Goal: Information Seeking & Learning: Learn about a topic

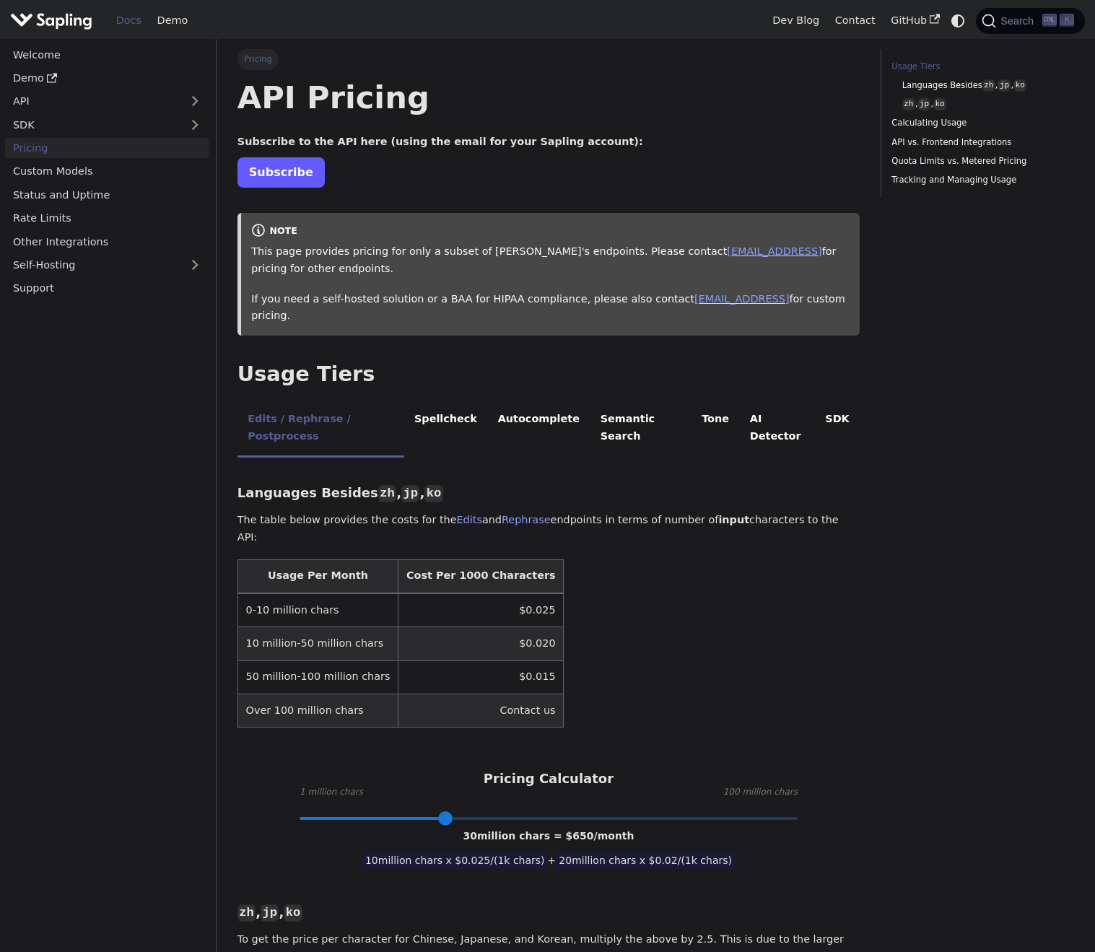
click at [306, 162] on link "Subscribe" at bounding box center [280, 172] width 87 height 30
click at [494, 258] on p "This page provides pricing for only a subset of Sapling's endpoints. Please con…" at bounding box center [550, 260] width 598 height 35
click at [440, 401] on li "Spellcheck" at bounding box center [446, 429] width 84 height 57
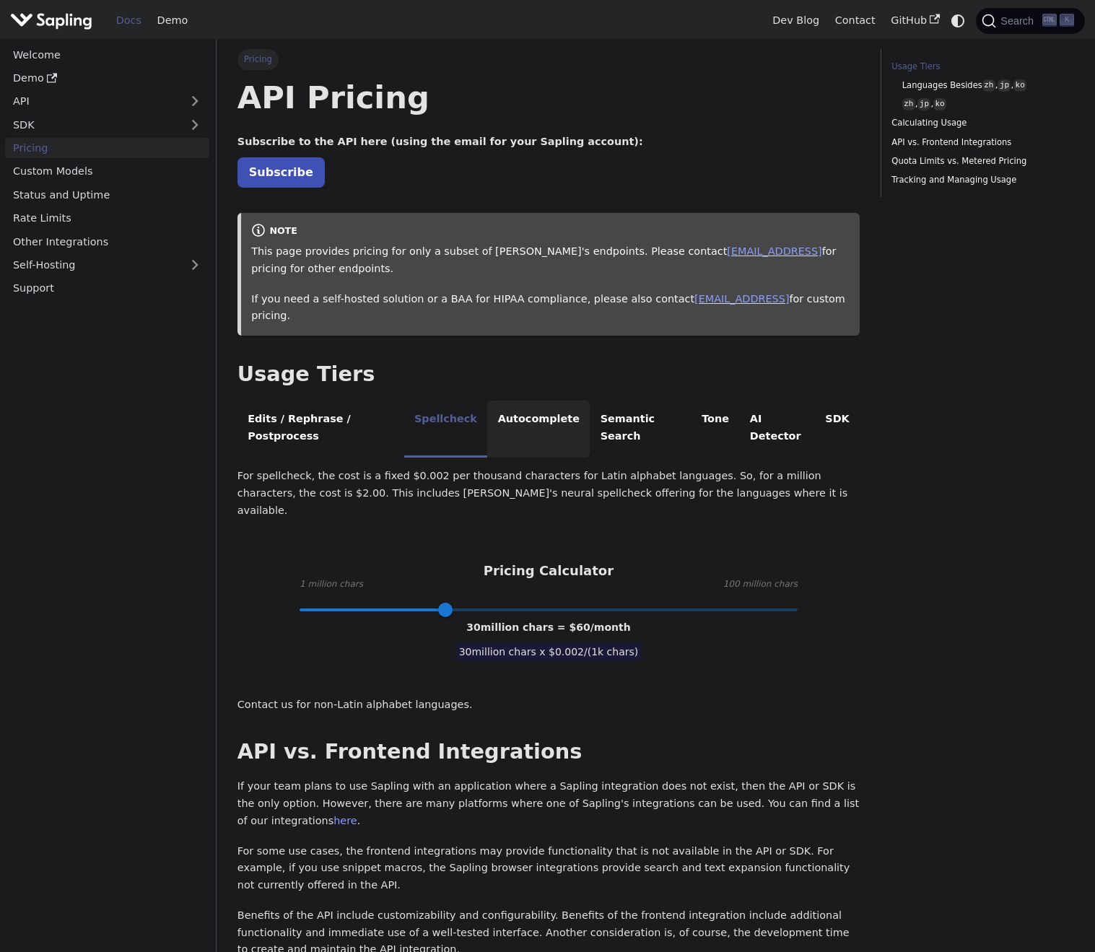
click at [513, 401] on li "Autocomplete" at bounding box center [538, 429] width 102 height 57
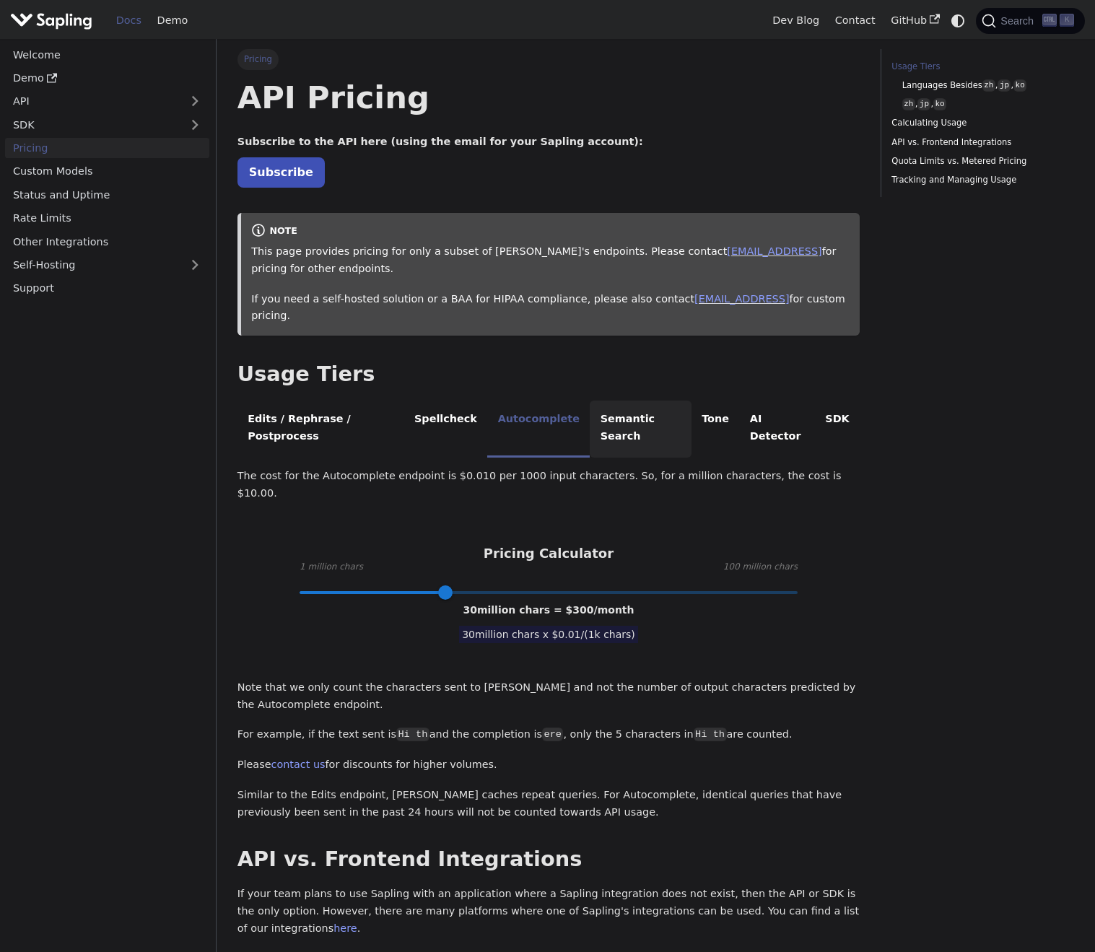
click at [593, 401] on li "Semantic Search" at bounding box center [641, 429] width 102 height 57
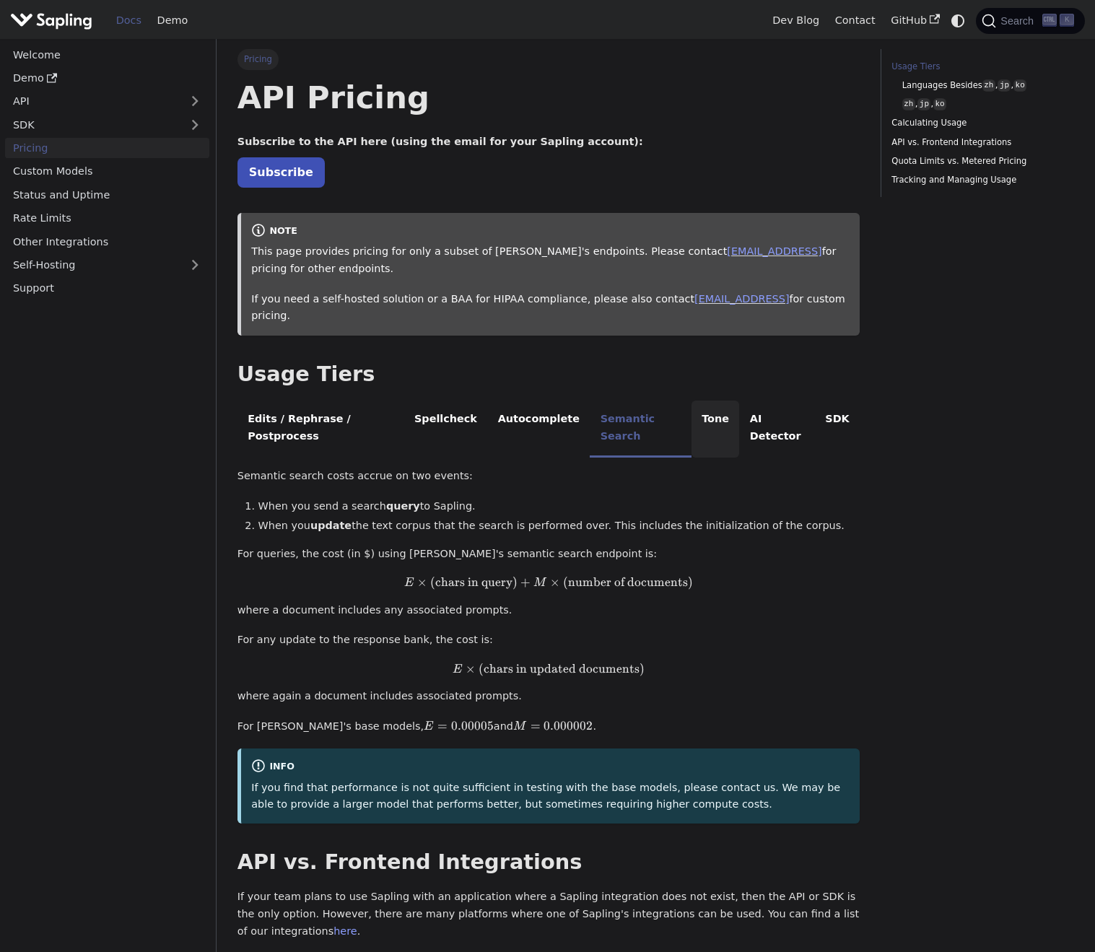
click at [691, 401] on li "Tone" at bounding box center [715, 429] width 48 height 57
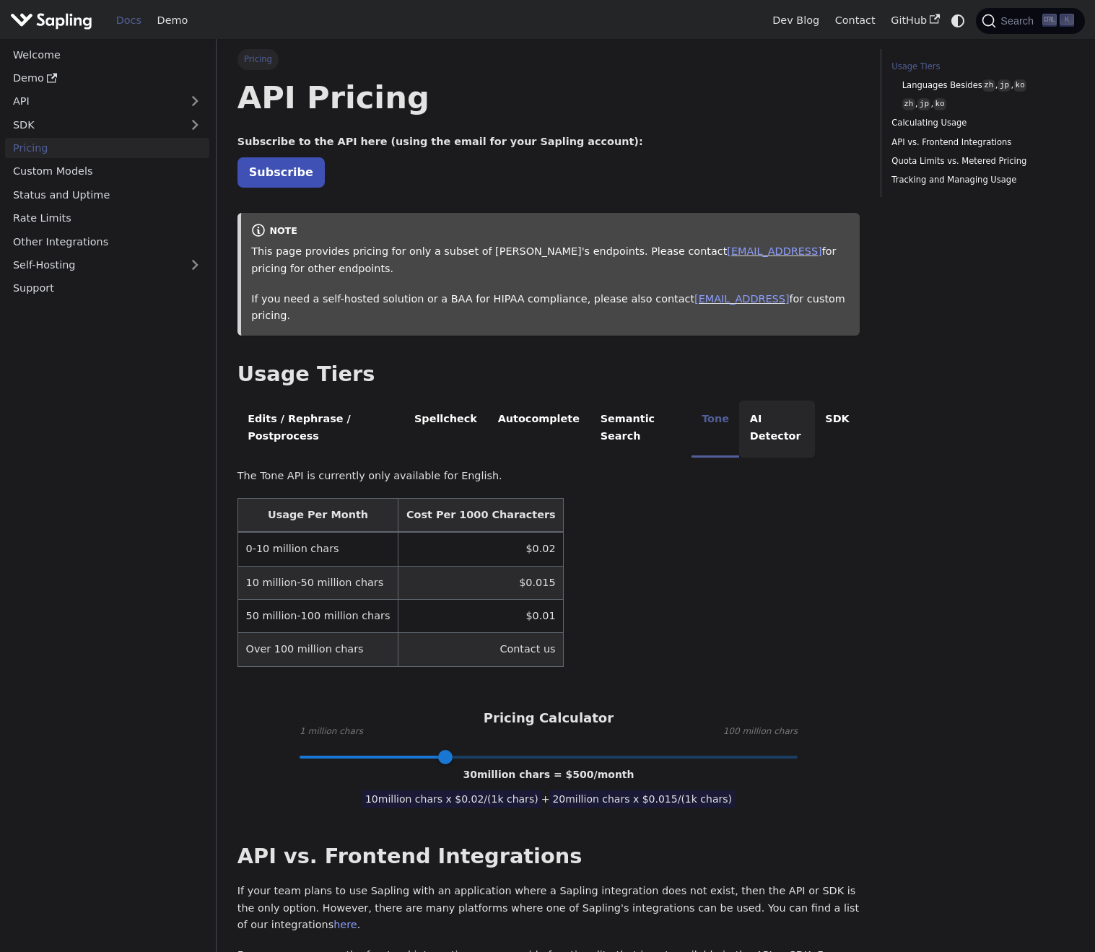
click at [740, 401] on li "AI Detector" at bounding box center [777, 429] width 76 height 57
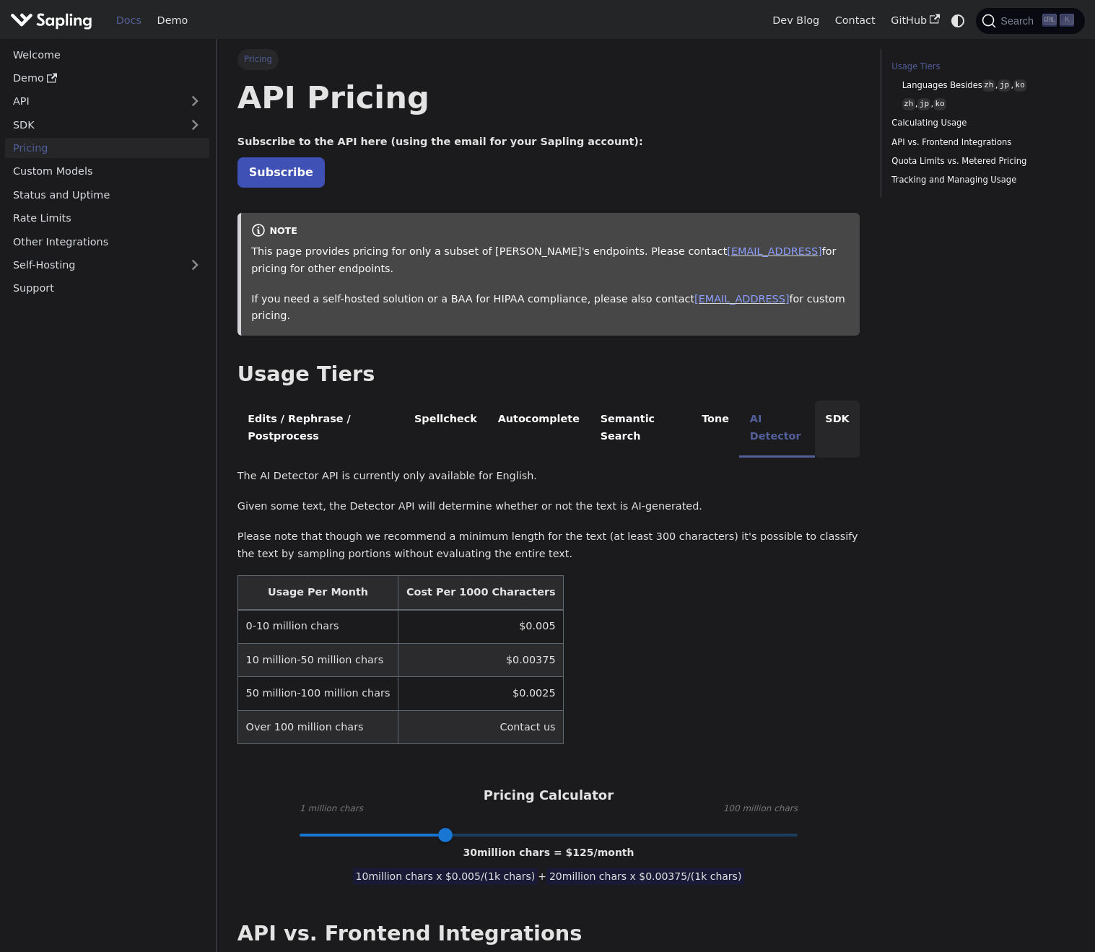
click at [815, 401] on li "SDK" at bounding box center [837, 429] width 45 height 57
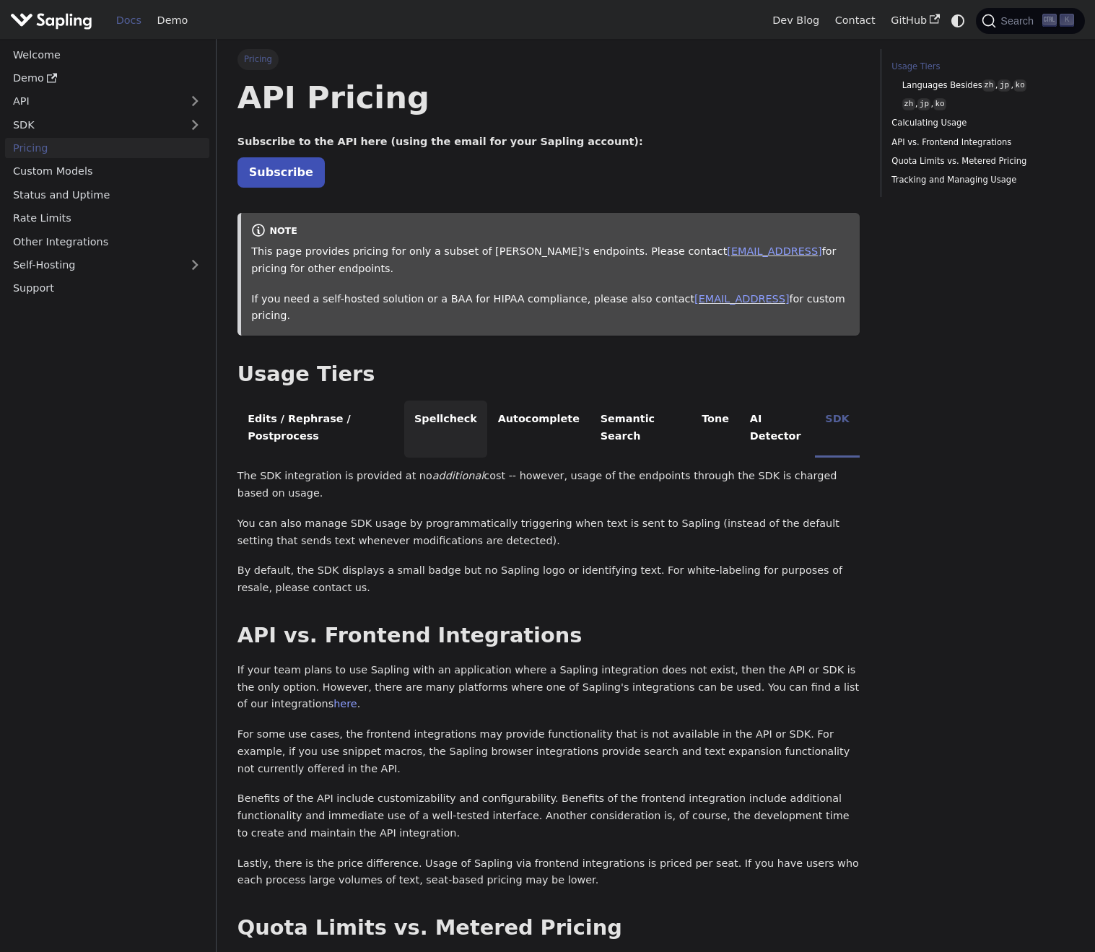
click at [450, 401] on li "Spellcheck" at bounding box center [446, 429] width 84 height 57
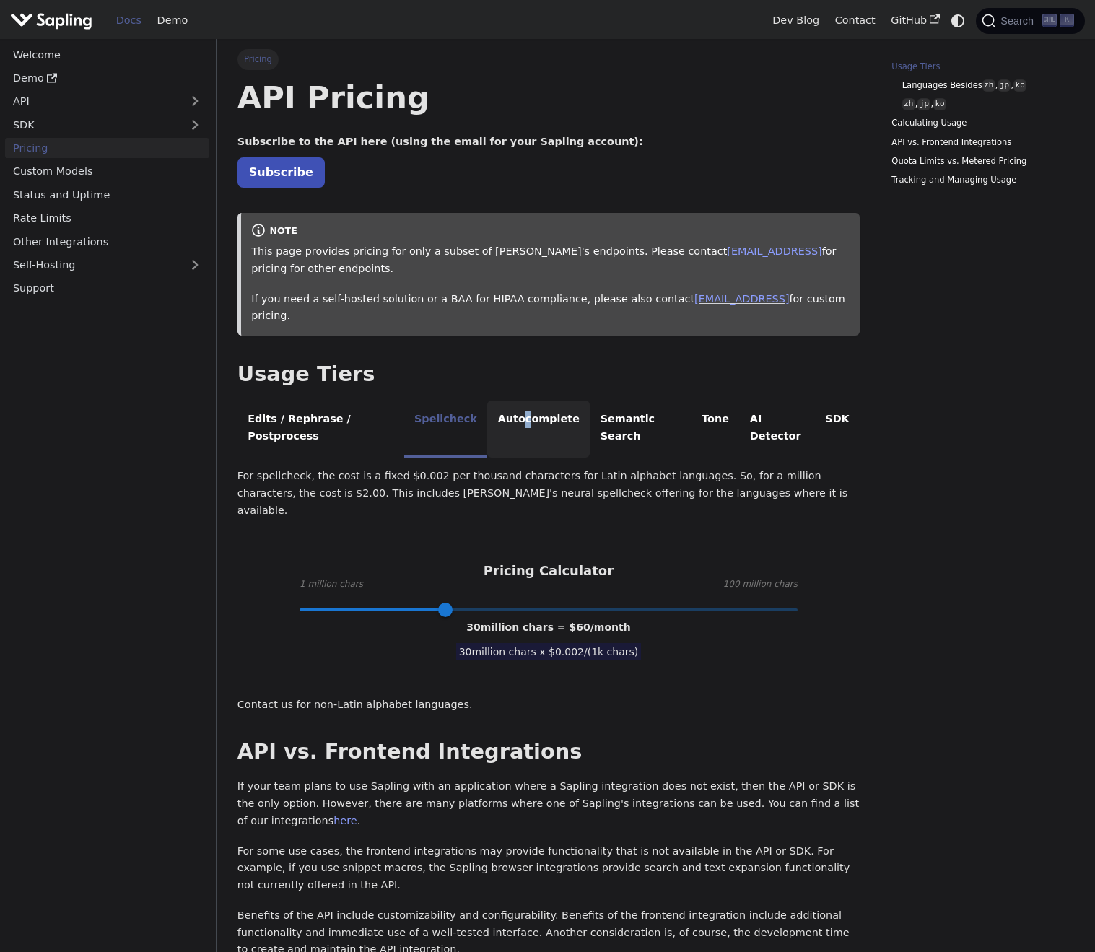
click at [515, 401] on li "Autocomplete" at bounding box center [538, 429] width 102 height 57
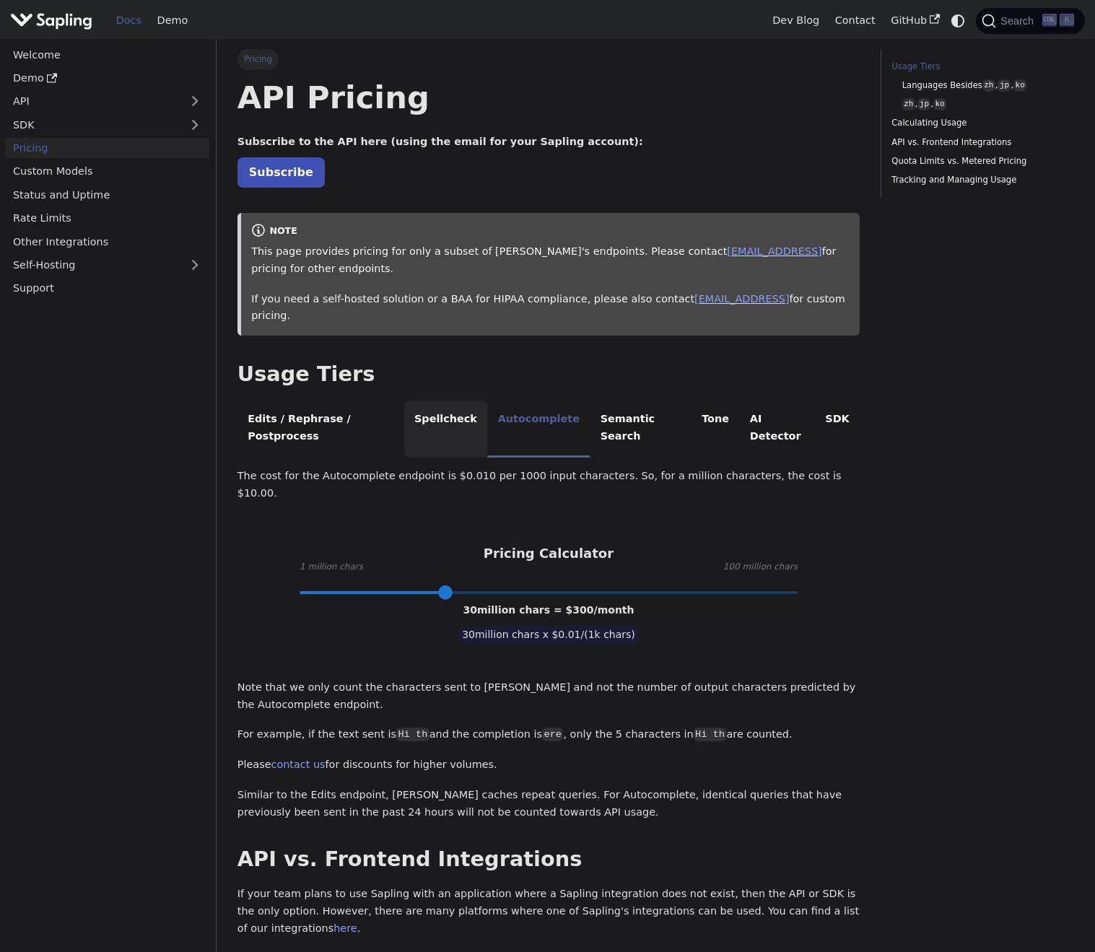
click at [459, 401] on li "Spellcheck" at bounding box center [446, 429] width 84 height 57
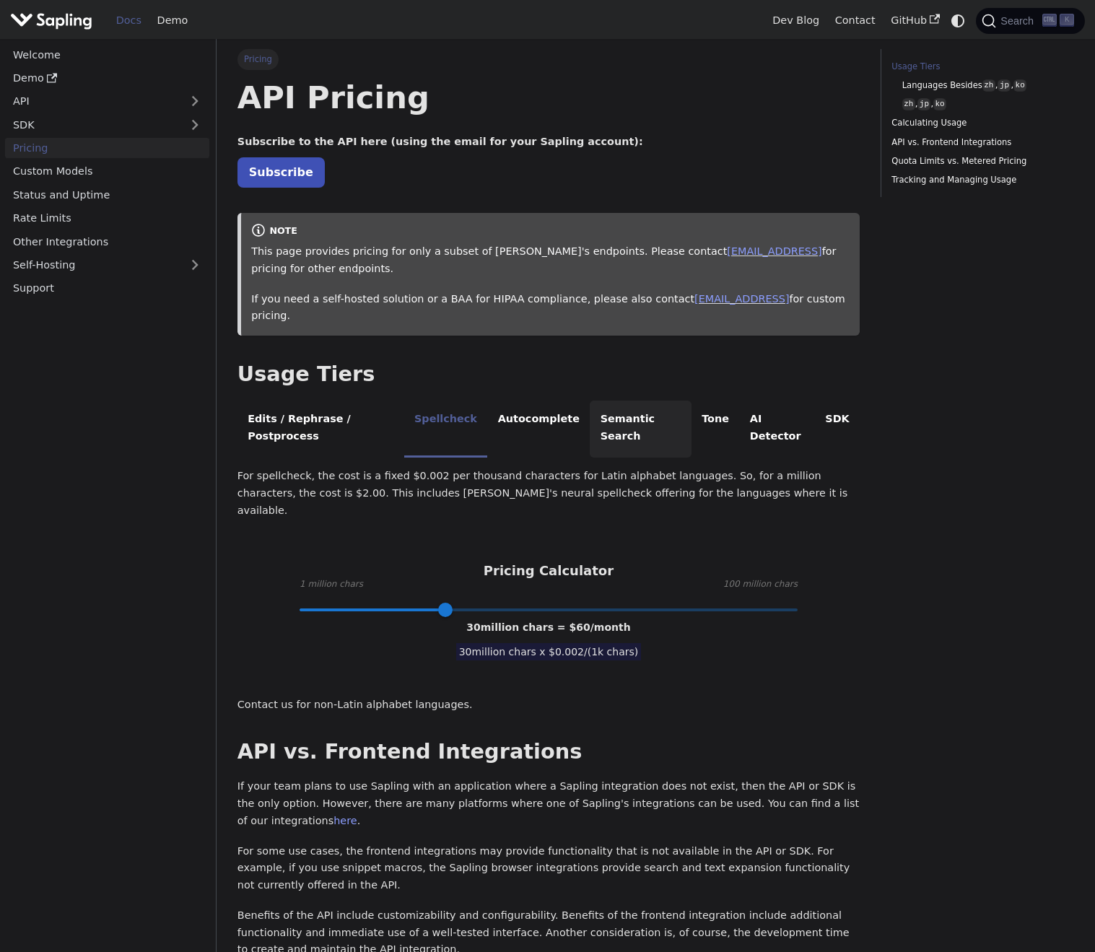
click at [607, 401] on li "Semantic Search" at bounding box center [641, 429] width 102 height 57
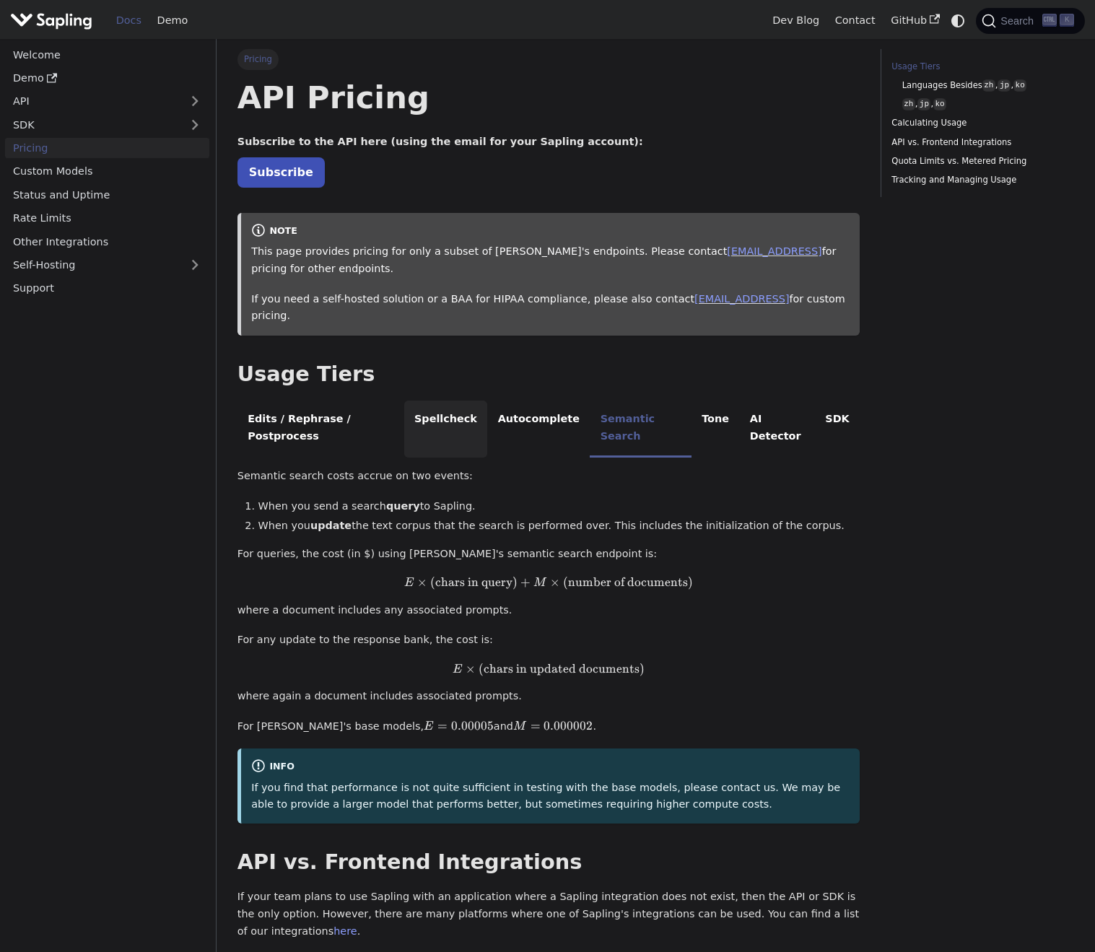
click at [474, 401] on li "Spellcheck" at bounding box center [446, 429] width 84 height 57
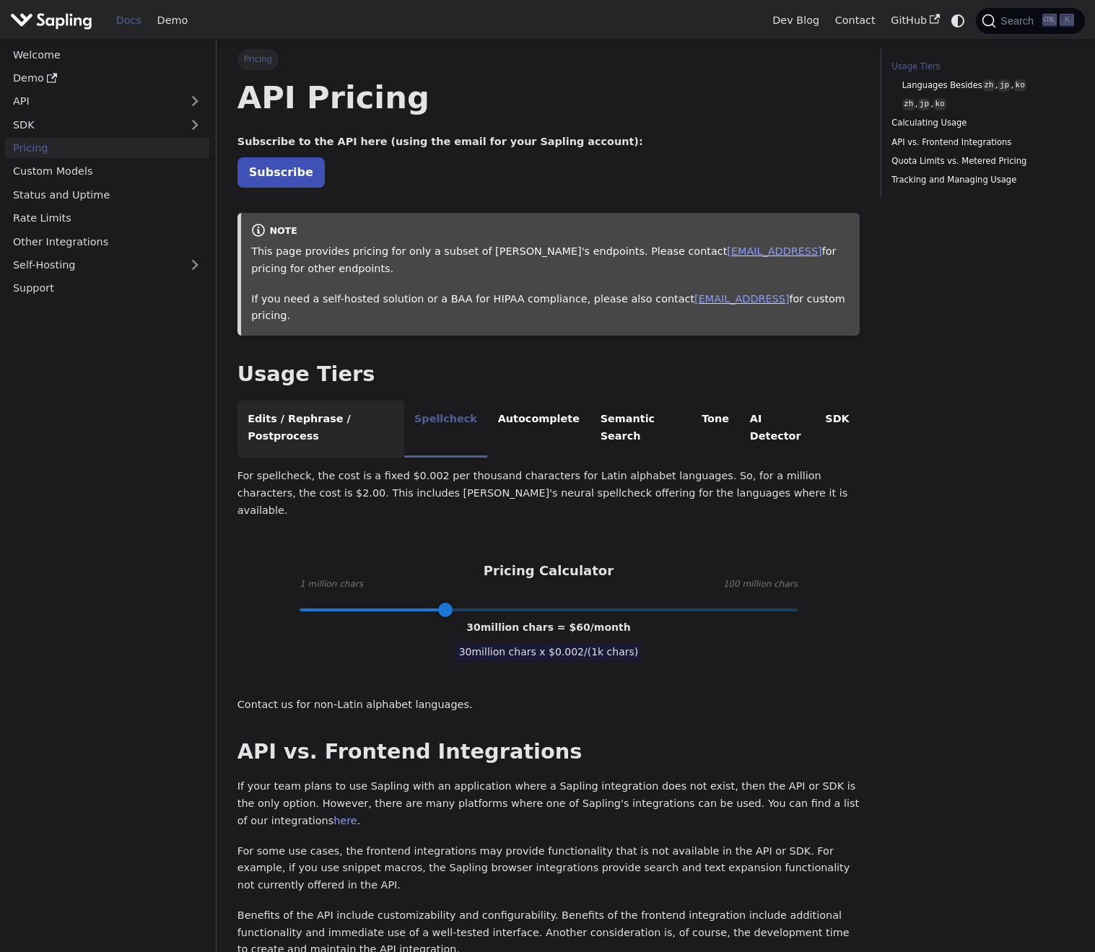
click at [357, 401] on li "Edits / Rephrase / Postprocess" at bounding box center [320, 429] width 167 height 57
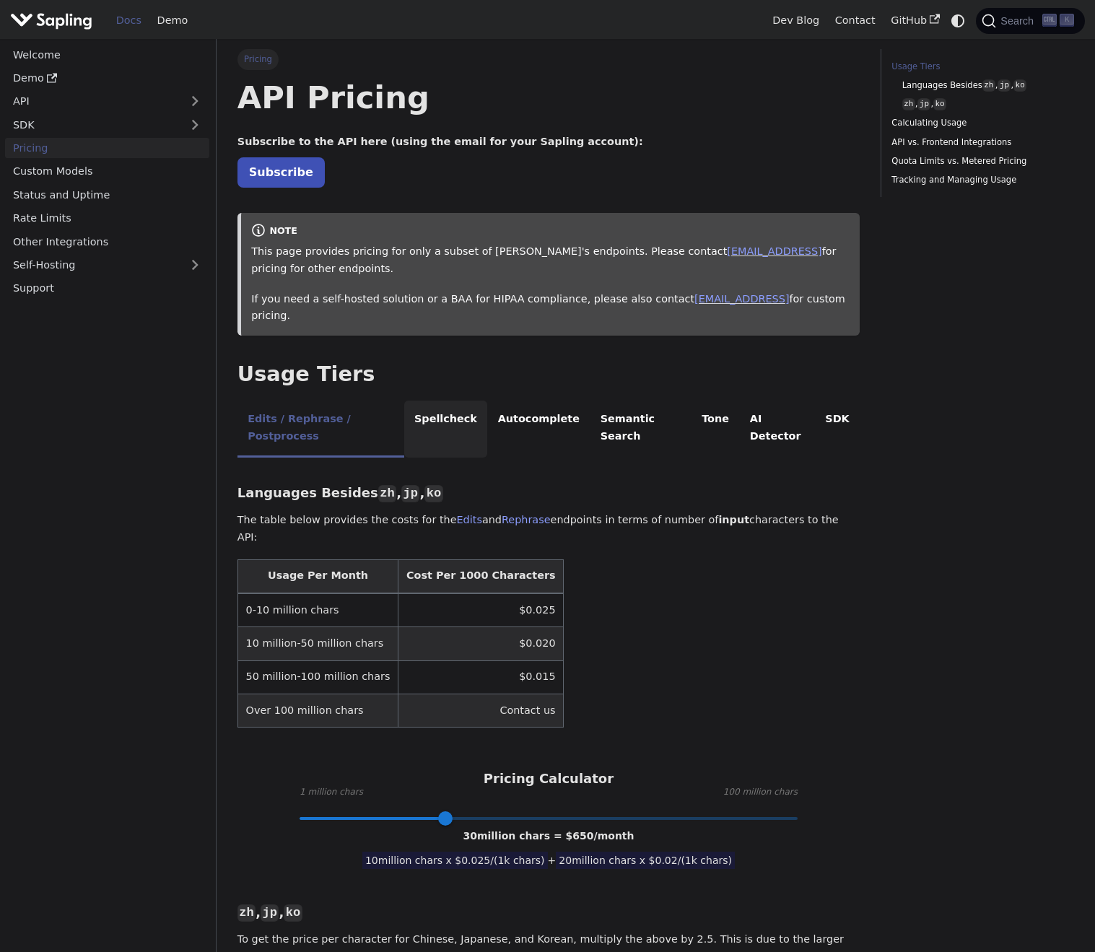
click at [437, 401] on li "Spellcheck" at bounding box center [446, 429] width 84 height 57
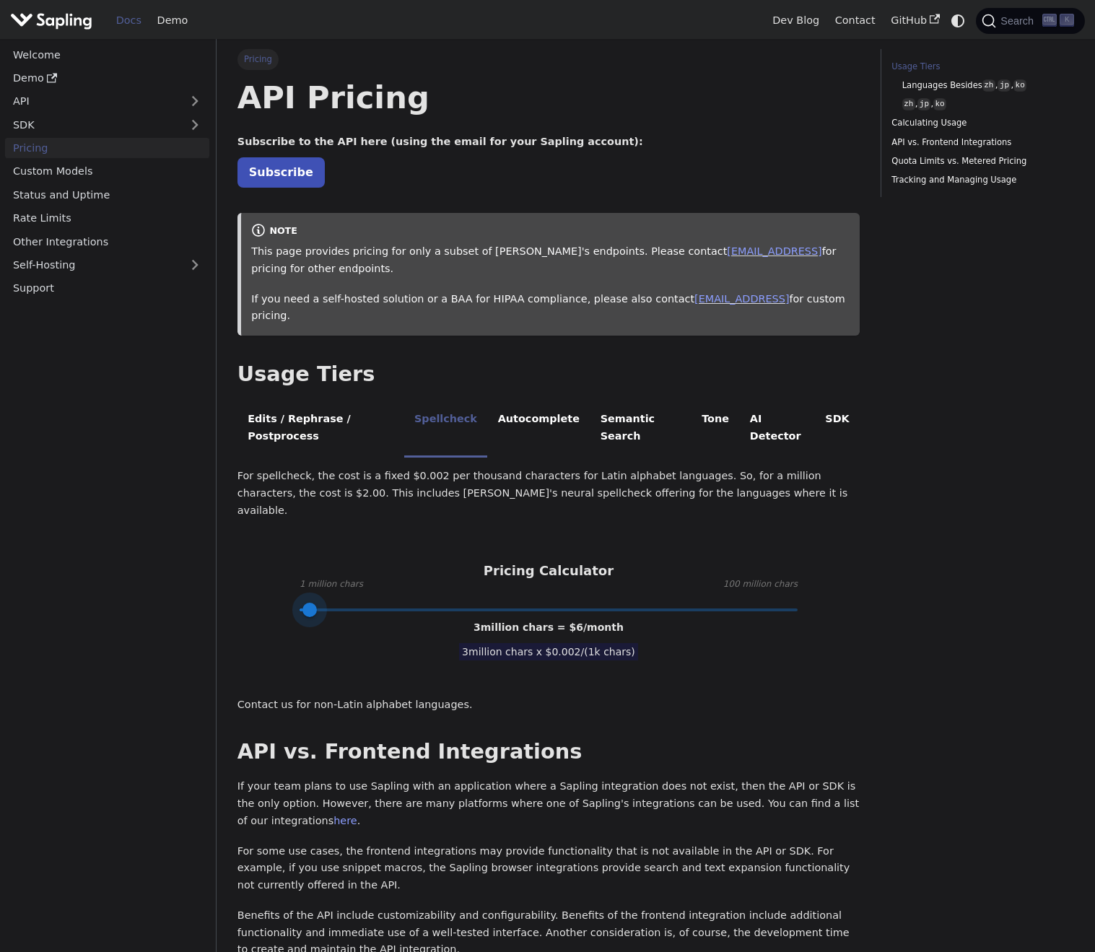
type input "1"
drag, startPoint x: 450, startPoint y: 541, endPoint x: 261, endPoint y: 543, distance: 189.1
click at [263, 543] on div "For spellcheck, the cost is a fixed $0.002 per thousand characters for Latin al…" at bounding box center [548, 590] width 622 height 245
click at [69, 123] on link "SDK" at bounding box center [92, 124] width 175 height 21
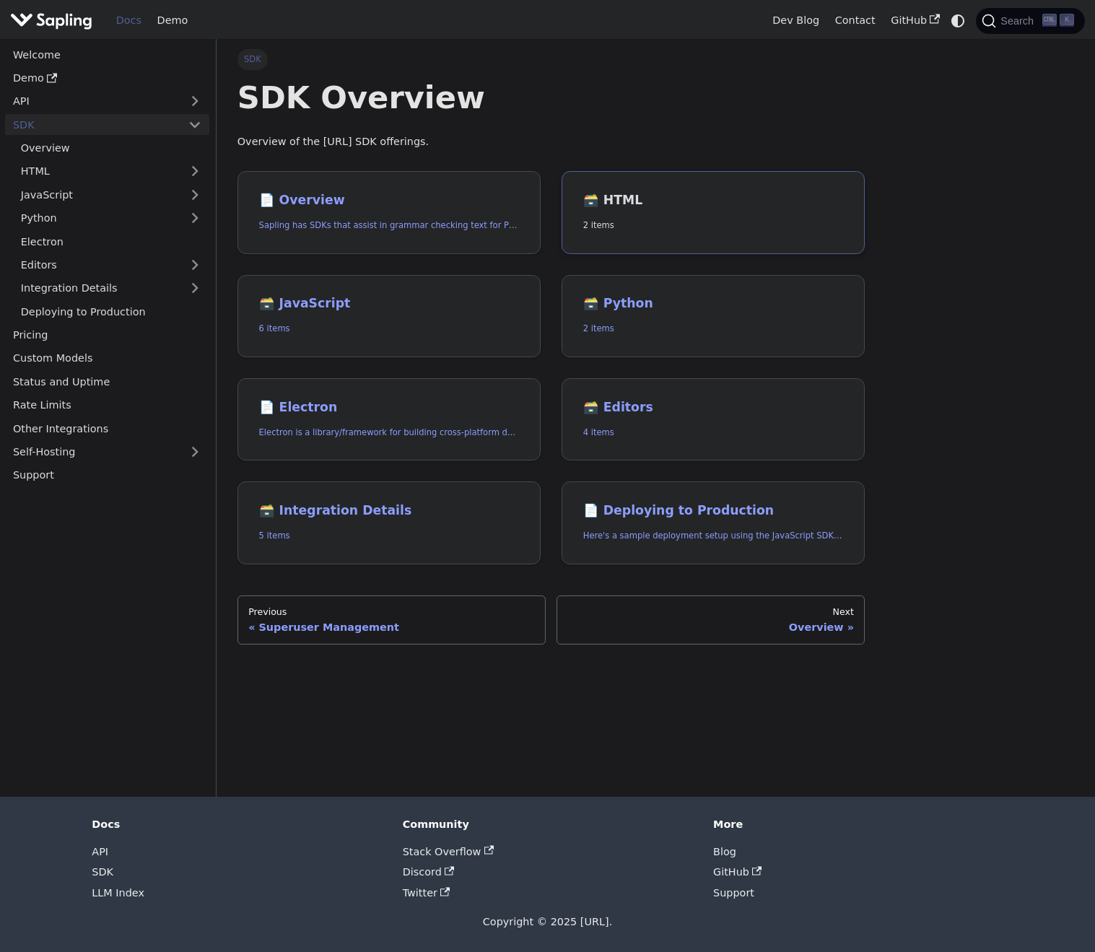
click at [693, 222] on p "2 items" at bounding box center [713, 226] width 261 height 14
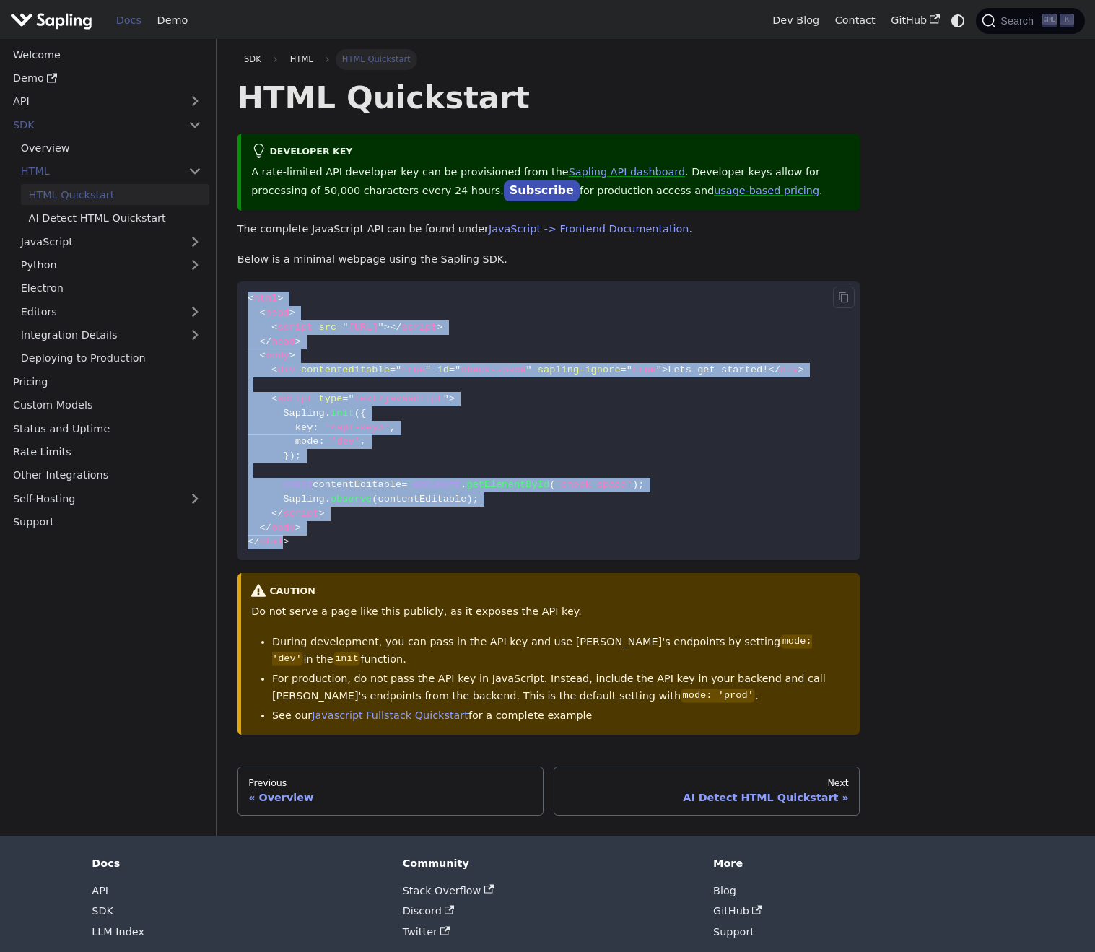
drag, startPoint x: 227, startPoint y: 297, endPoint x: 498, endPoint y: 549, distance: 370.3
click at [498, 549] on div "SDK HTML HTML Quickstart HTML Quickstart Developer Key A rate-limited API devel…" at bounding box center [656, 437] width 878 height 797
copy code "< html > < head > < script src = " https://sapling.ai/static/js/sapling-sdk-v1.…"
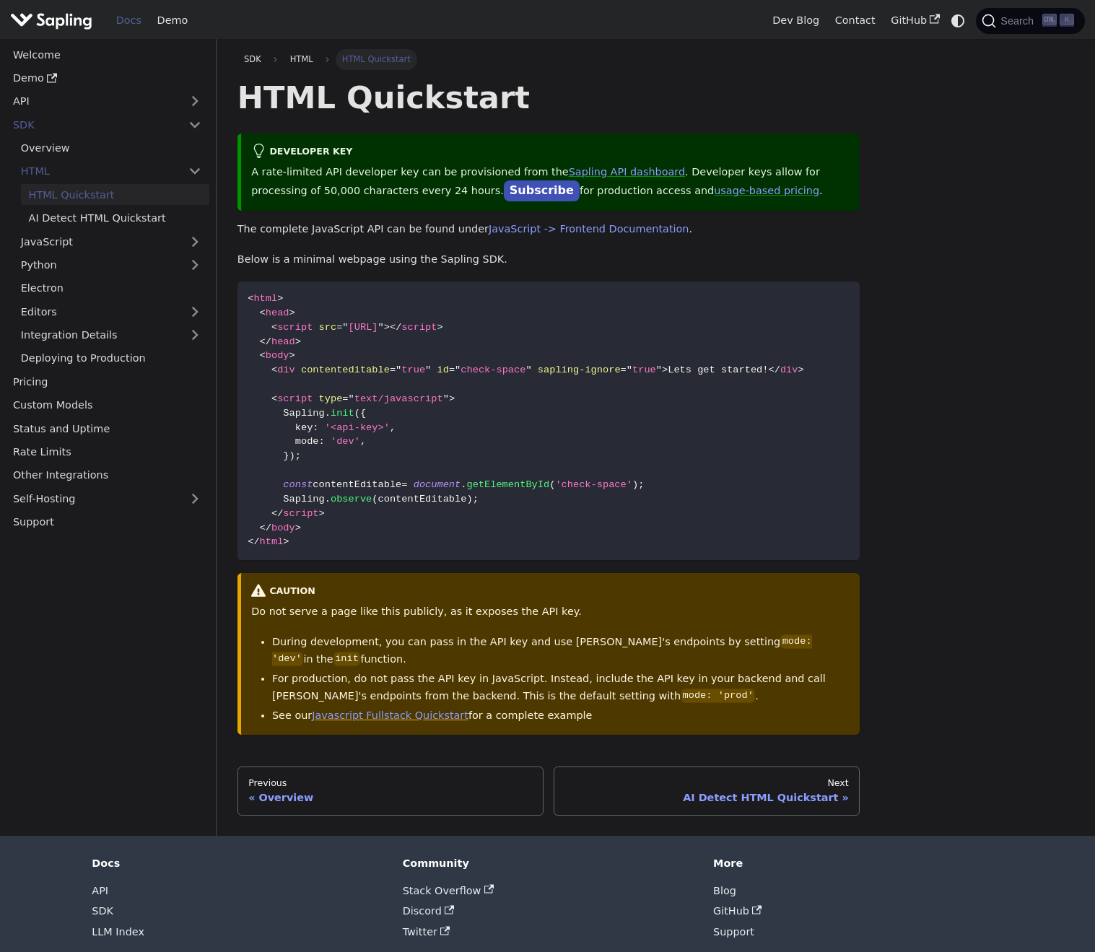
click at [907, 300] on div "SDK HTML HTML Quickstart HTML Quickstart Developer Key A rate-limited API devel…" at bounding box center [655, 432] width 857 height 766
click at [720, 216] on div "HTML Quickstart Developer Key A rate-limited API developer key can be provision…" at bounding box center [548, 406] width 622 height 657
click at [525, 176] on p "A rate-limited API developer key can be provisioned from the Sapling API dashbo…" at bounding box center [550, 182] width 598 height 36
click at [569, 170] on link "Sapling API dashboard" at bounding box center [627, 172] width 116 height 12
click at [697, 247] on div "HTML Quickstart Developer Key A rate-limited API developer key can be provision…" at bounding box center [548, 406] width 622 height 657
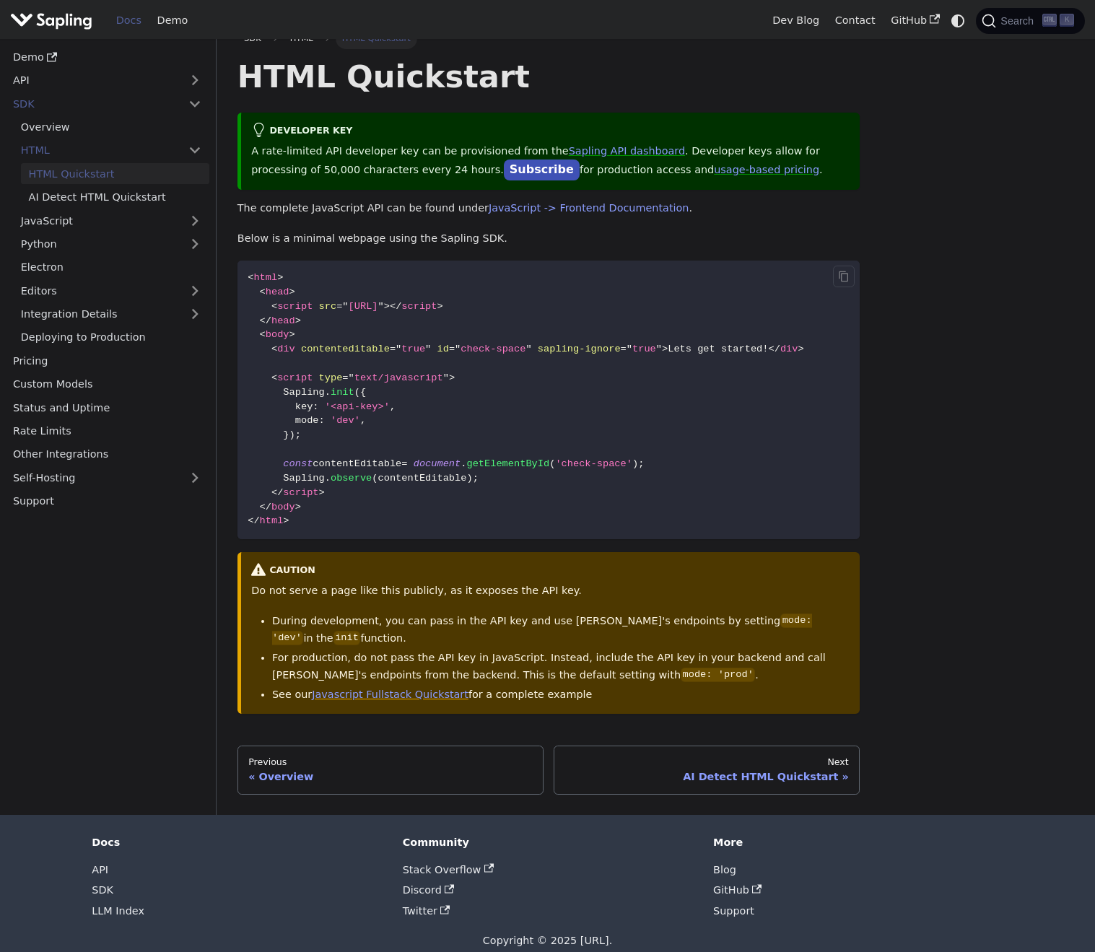
scroll to position [23, 0]
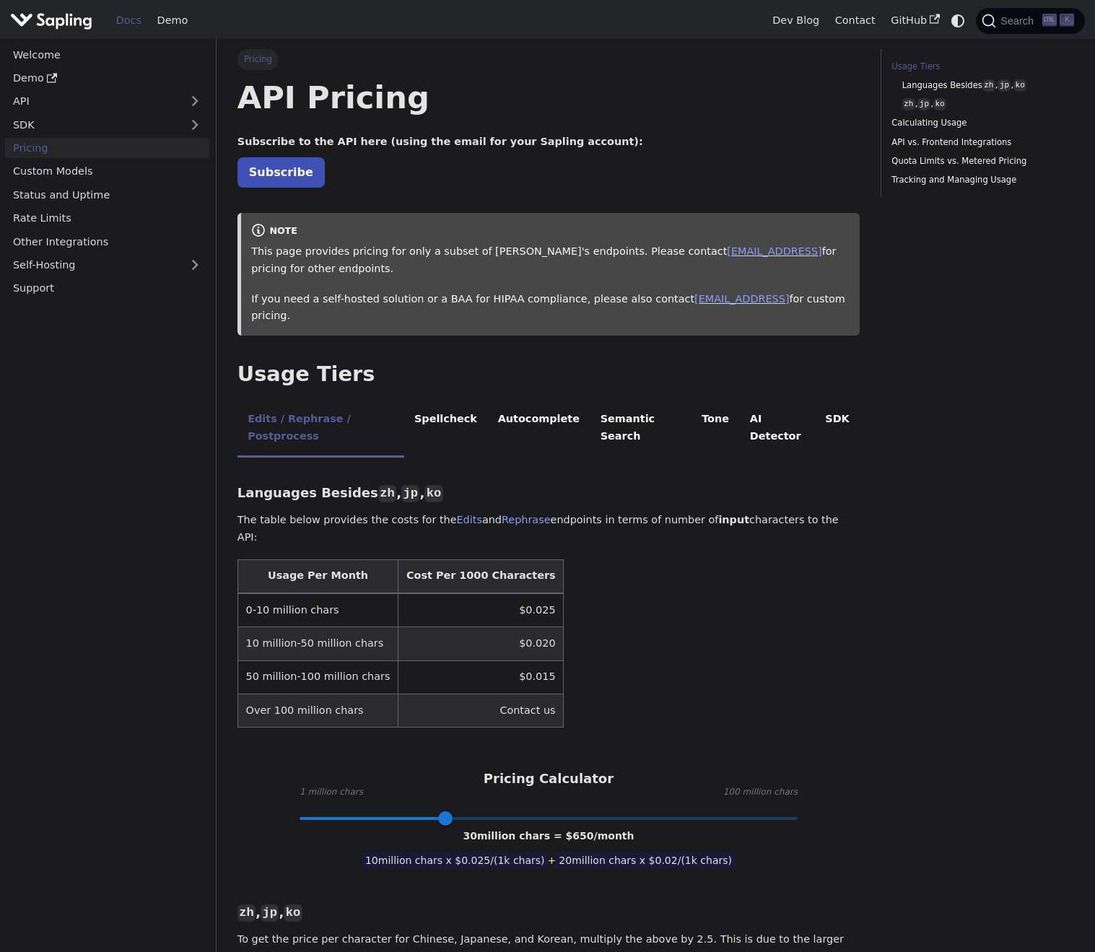
click at [612, 178] on p "Subscribe" at bounding box center [548, 172] width 622 height 19
click at [446, 401] on li "Spellcheck" at bounding box center [446, 429] width 84 height 57
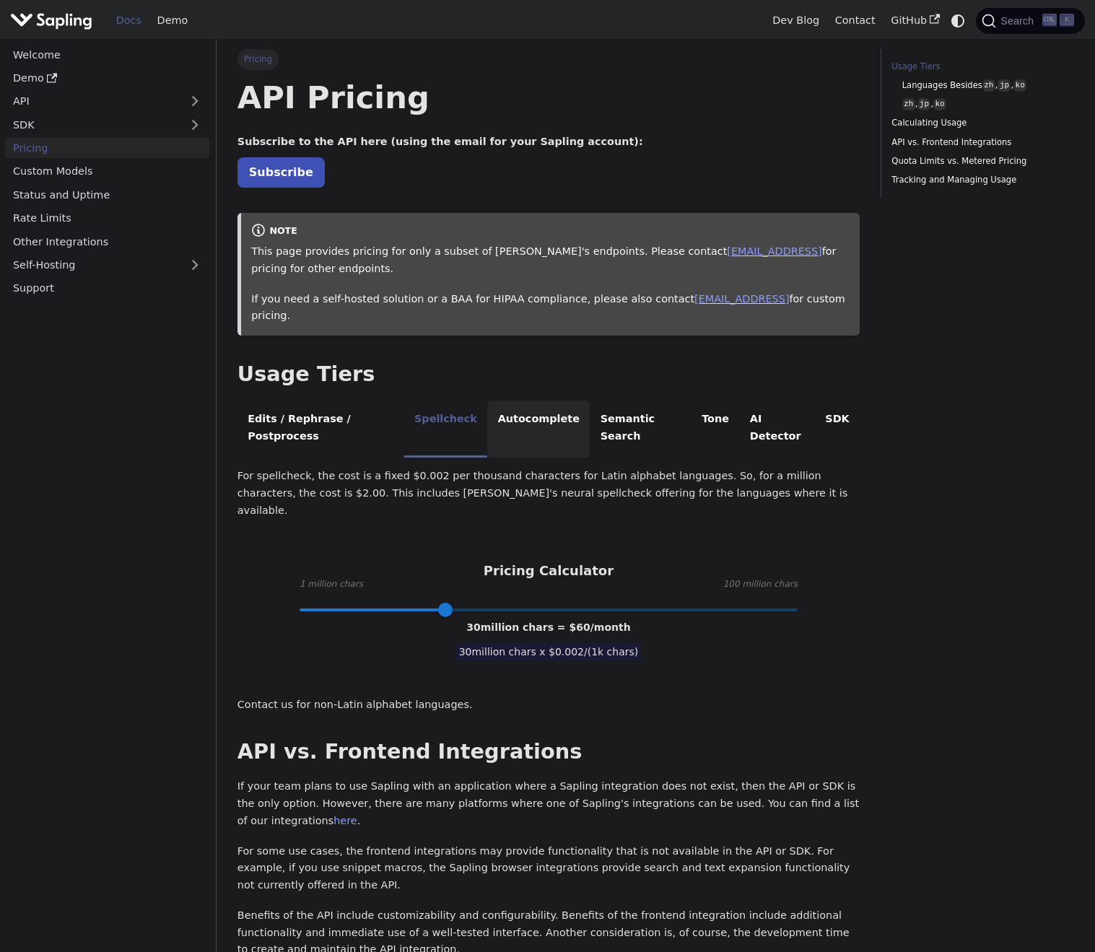
click at [524, 401] on li "Autocomplete" at bounding box center [538, 429] width 102 height 57
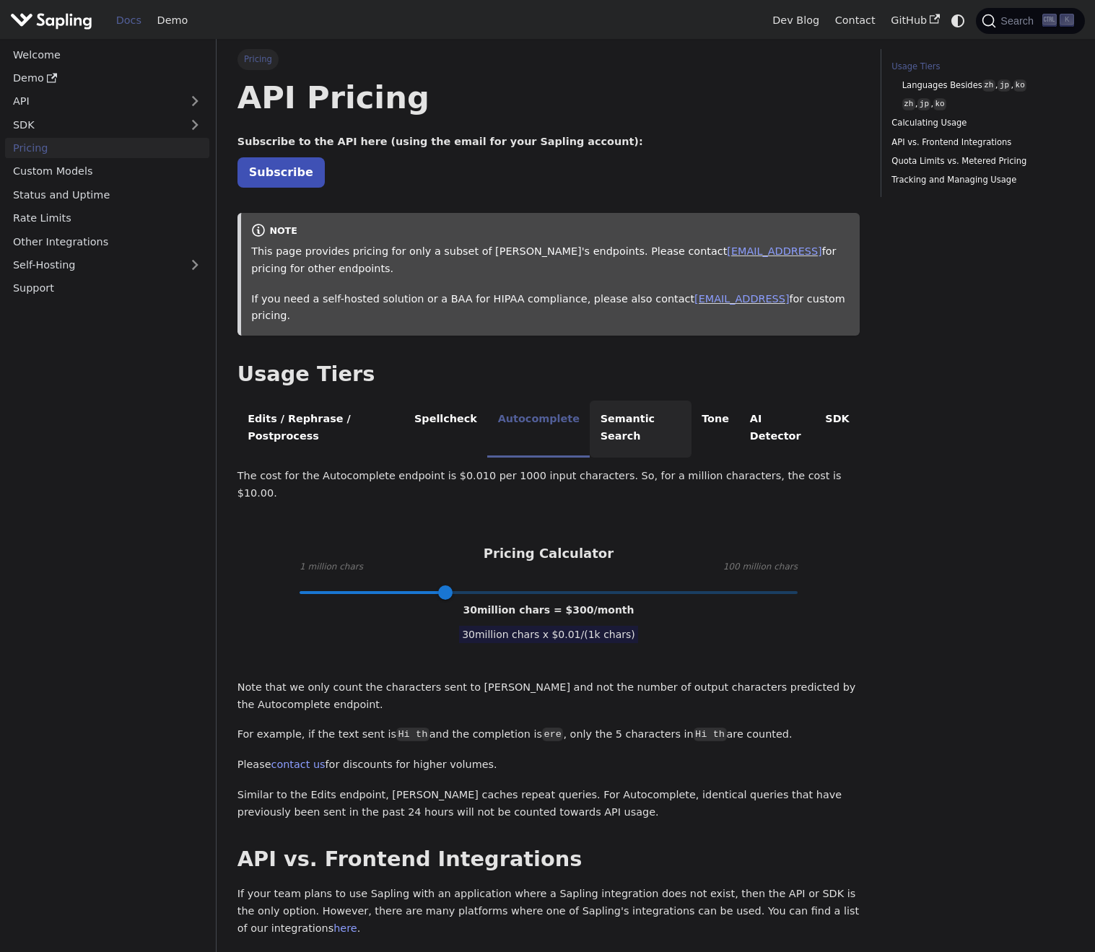
click at [603, 401] on li "Semantic Search" at bounding box center [641, 429] width 102 height 57
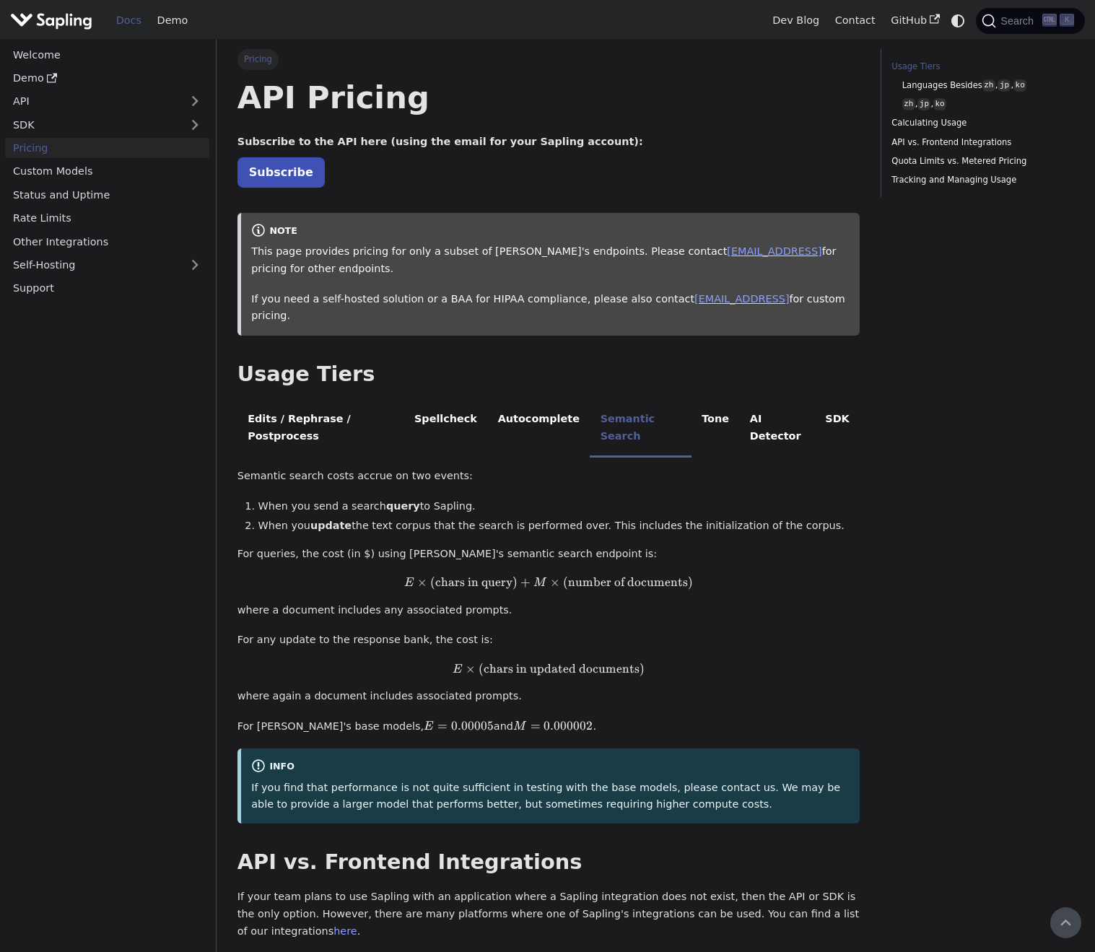
drag, startPoint x: 312, startPoint y: 547, endPoint x: 257, endPoint y: 441, distance: 119.4
click at [73, 260] on link "Self-Hosting" at bounding box center [107, 265] width 204 height 21
click at [70, 287] on link "Overview" at bounding box center [111, 288] width 196 height 21
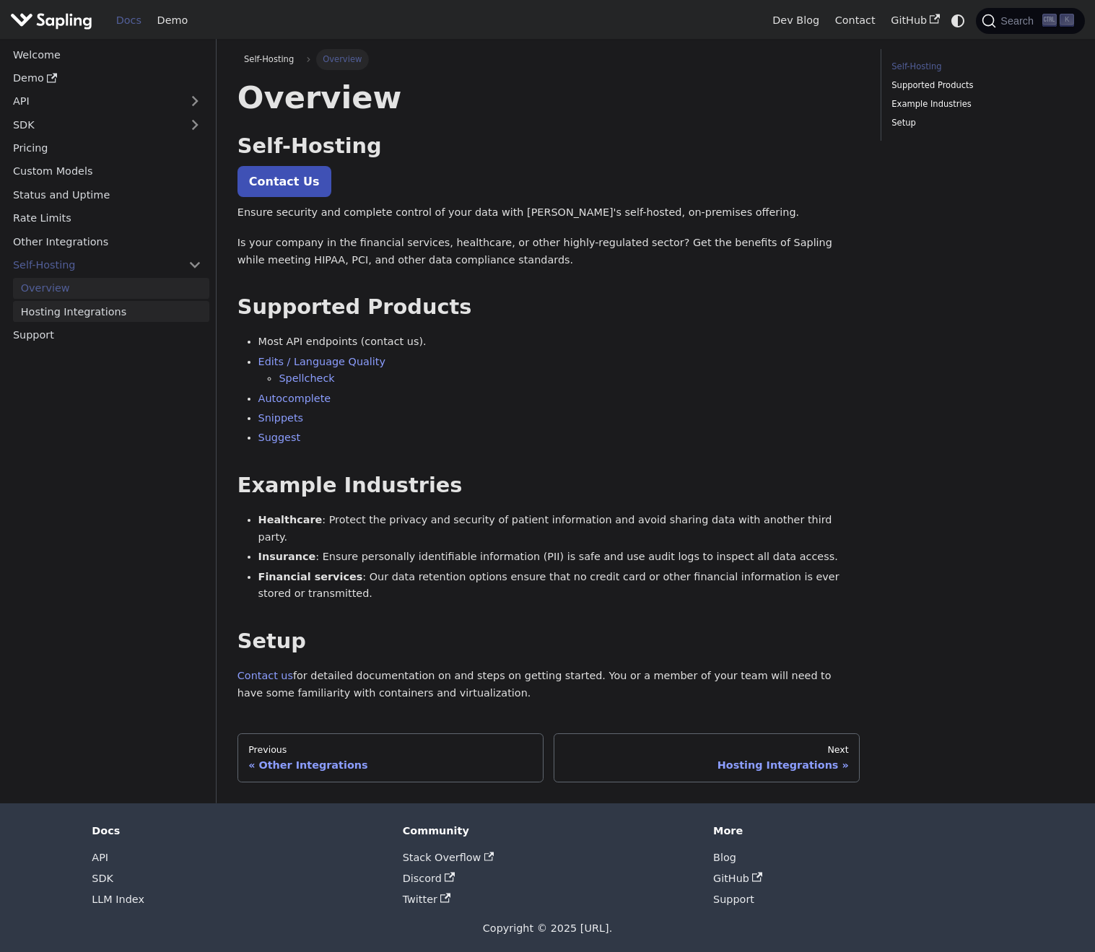
click at [83, 312] on link "Hosting Integrations" at bounding box center [111, 311] width 196 height 21
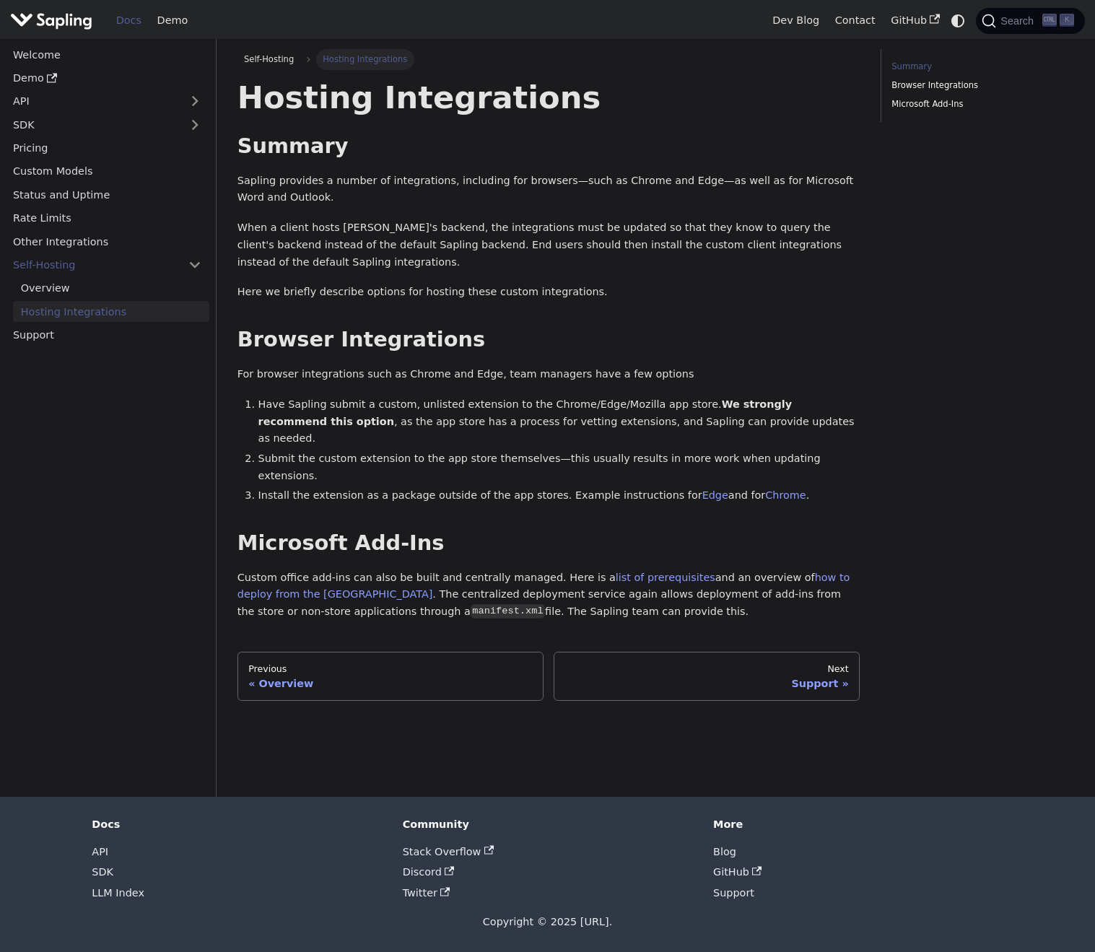
click at [519, 775] on div "Self-Hosting Hosting Integrations On this page Hosting Integrations Summary ​ S…" at bounding box center [656, 418] width 878 height 758
